Goal: Transaction & Acquisition: Obtain resource

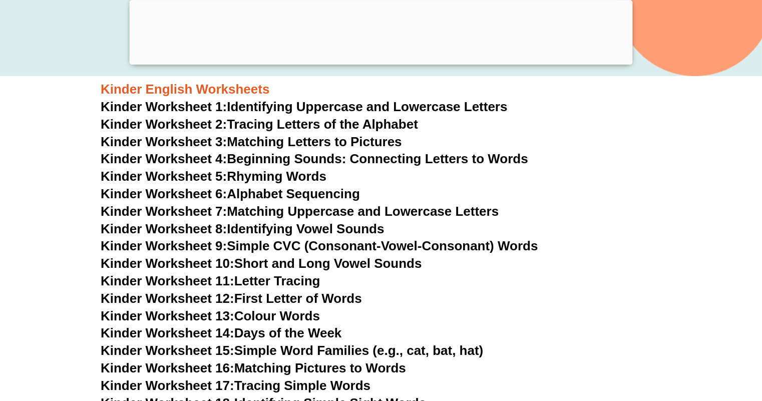
scroll to position [400, 0]
click at [205, 106] on span "Kinder Worksheet 1:" at bounding box center [164, 107] width 126 height 15
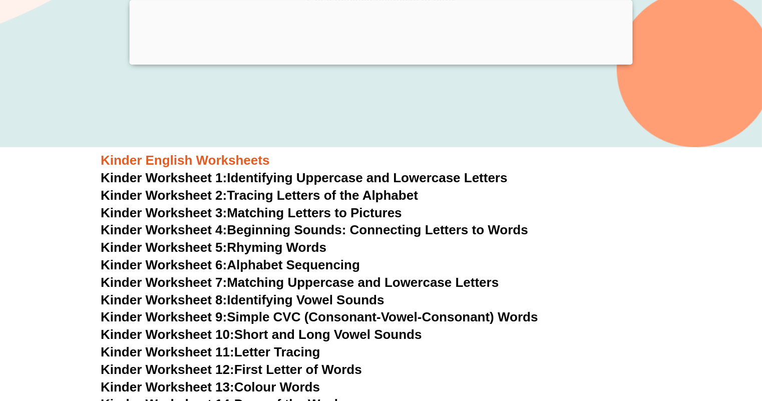
scroll to position [350, 0]
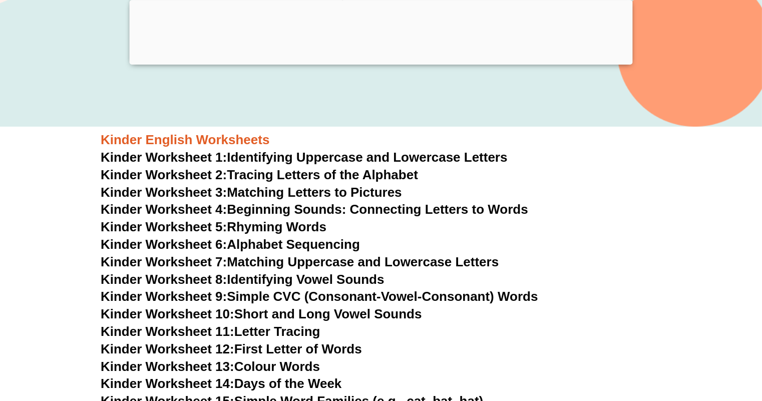
click at [255, 213] on link "Kinder Worksheet 4: Beginning Sounds: Connecting Letters to Words" at bounding box center [314, 209] width 427 height 15
click at [277, 229] on link "Kinder Worksheet 5: Rhyming Words" at bounding box center [214, 226] width 226 height 15
click at [257, 244] on link "Kinder Worksheet 6: Alphabet Sequencing" at bounding box center [230, 244] width 259 height 15
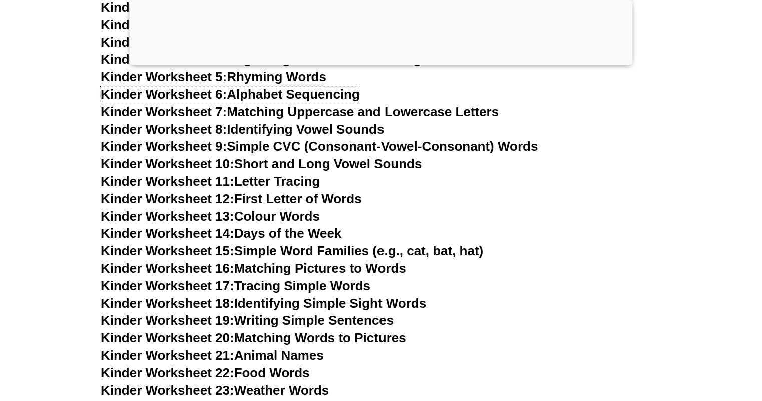
scroll to position [550, 0]
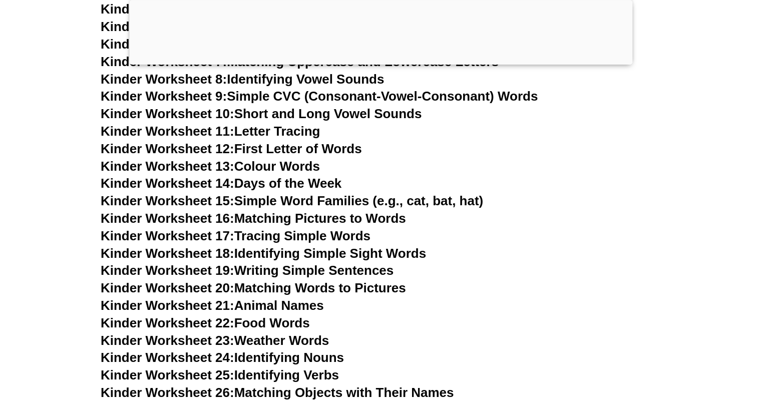
click at [259, 182] on link "Kinder Worksheet 14: Days of the Week" at bounding box center [221, 183] width 241 height 15
click at [251, 204] on link "Kinder Worksheet 15: Simple Word Families (e.g., cat, bat, hat)" at bounding box center [292, 200] width 382 height 15
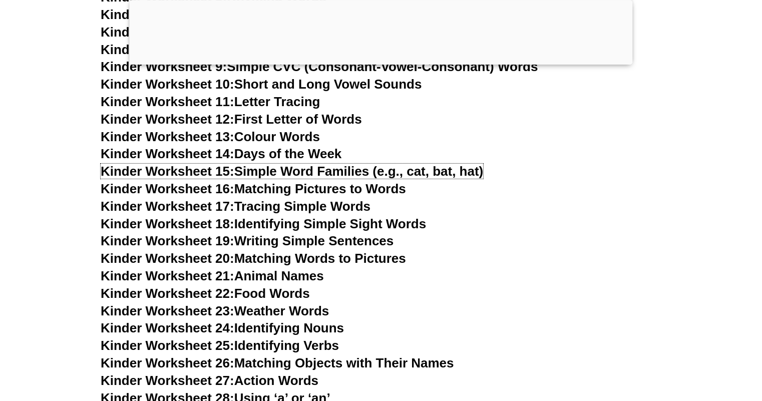
scroll to position [600, 0]
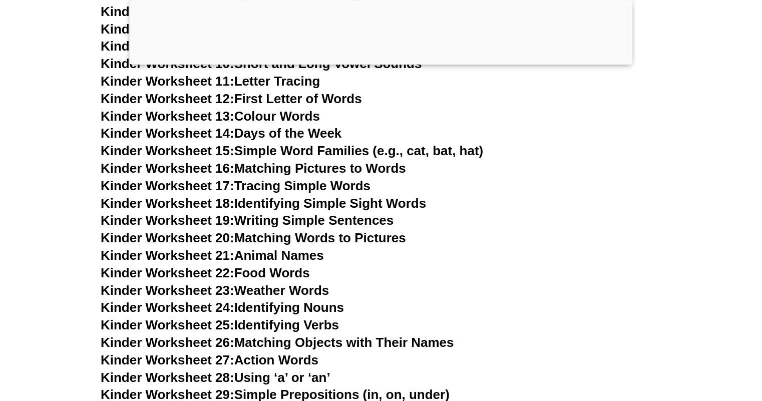
click at [268, 206] on link "Kinder Worksheet 18: Identifying Simple Sight Words" at bounding box center [263, 203] width 325 height 15
click at [234, 219] on link "Kinder Worksheet 19: Writing Simple Sentences" at bounding box center [247, 220] width 293 height 15
click at [287, 239] on link "Kinder Worksheet 20: Matching Words to Pictures" at bounding box center [253, 237] width 305 height 15
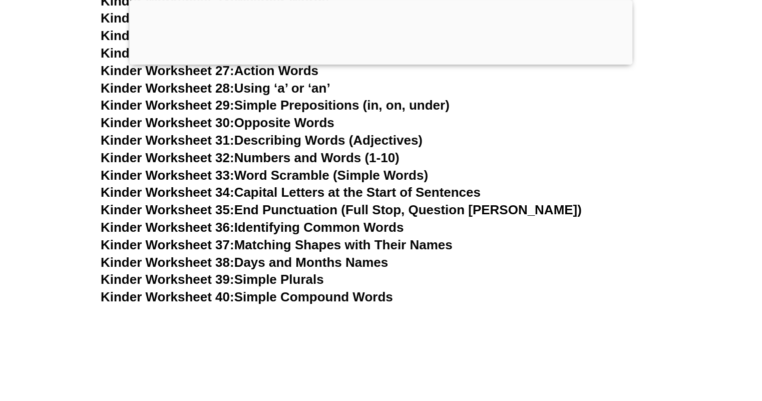
scroll to position [850, 0]
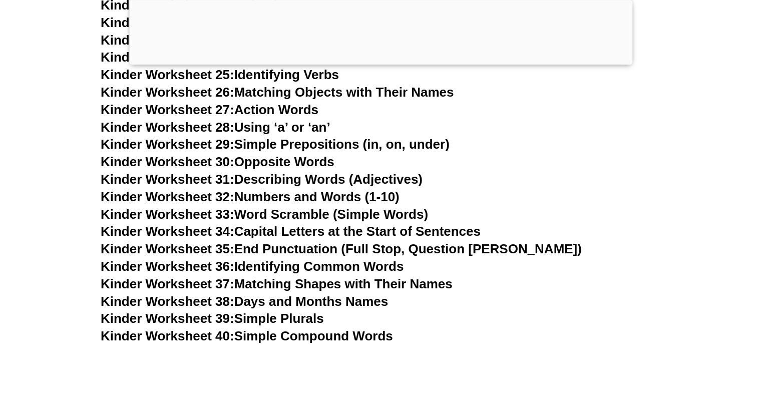
click at [270, 299] on link "Kinder Worksheet 38: Days and Months Names" at bounding box center [244, 301] width 287 height 15
click at [265, 318] on link "Kinder Worksheet 39: Simple Plurals" at bounding box center [212, 318] width 223 height 15
click at [294, 340] on link "Kinder Worksheet 40: Simple Compound Words" at bounding box center [247, 335] width 292 height 15
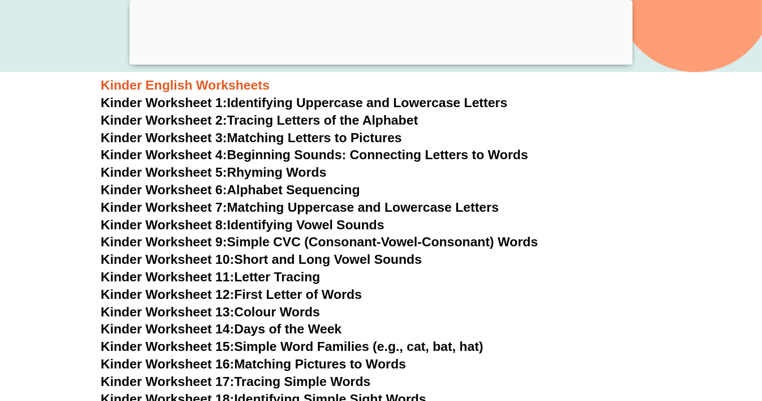
scroll to position [400, 0]
